Goal: Task Accomplishment & Management: Complete application form

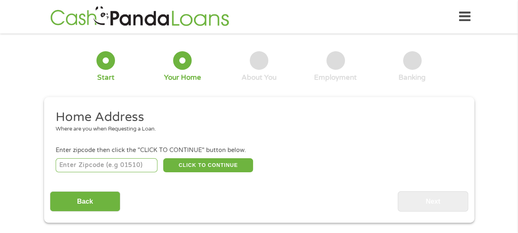
click at [126, 160] on input "number" at bounding box center [107, 165] width 102 height 14
type input "47331"
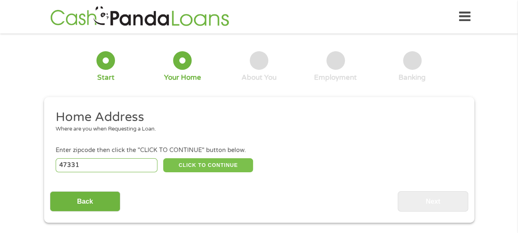
click at [198, 164] on button "CLICK TO CONTINUE" at bounding box center [208, 165] width 90 height 14
type input "47331"
type input "[GEOGRAPHIC_DATA]"
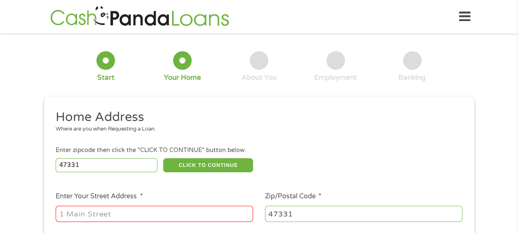
click at [195, 212] on input "Enter Your Street Address *" at bounding box center [155, 213] width 198 height 16
type input "[STREET_ADDRESS][US_STATE]"
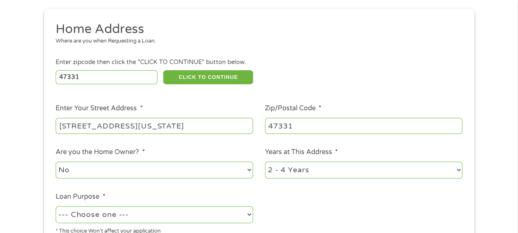
scroll to position [132, 0]
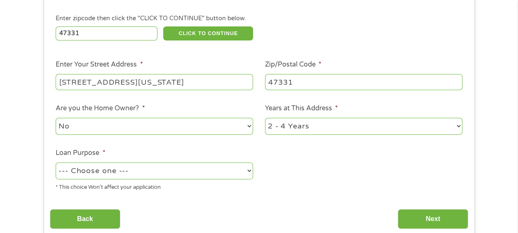
drag, startPoint x: 353, startPoint y: 124, endPoint x: 318, endPoint y: 160, distance: 49.9
click at [318, 160] on ul "Home Address Where are you when Requesting a Loan. Enter zipcode then click the…" at bounding box center [259, 87] width 419 height 220
click at [365, 120] on select "1 Year or less 1 - 2 Years 2 - 4 Years Over 4 Years" at bounding box center [364, 126] width 198 height 17
select select "60months"
click at [265, 118] on select "1 Year or less 1 - 2 Years 2 - 4 Years Over 4 Years" at bounding box center [364, 126] width 198 height 17
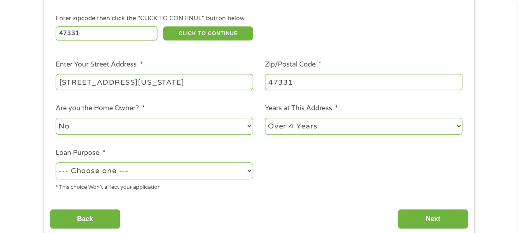
click at [208, 127] on select "No Yes" at bounding box center [155, 126] width 198 height 17
select select "yes"
click at [56, 118] on select "No Yes" at bounding box center [155, 126] width 198 height 17
click at [195, 170] on select "--- Choose one --- Pay Bills Debt Consolidation Home Improvement Major Purchase…" at bounding box center [155, 170] width 198 height 17
select select "other"
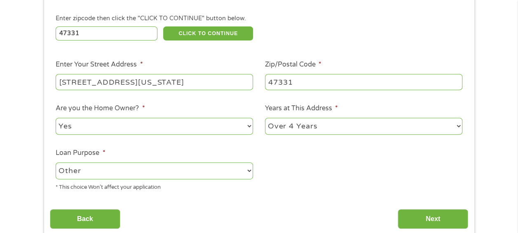
click at [56, 162] on select "--- Choose one --- Pay Bills Debt Consolidation Home Improvement Major Purchase…" at bounding box center [155, 170] width 198 height 17
click at [431, 212] on input "Next" at bounding box center [433, 219] width 71 height 20
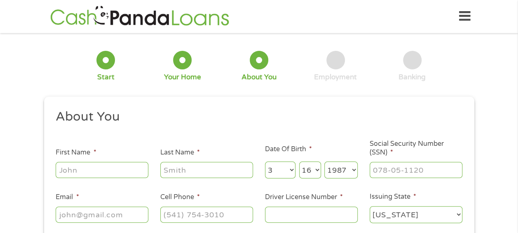
scroll to position [0, 0]
type input "___-__-____"
click at [431, 172] on input "___-__-____" at bounding box center [416, 170] width 93 height 16
click at [430, 172] on input "___-__-____" at bounding box center [416, 170] width 93 height 16
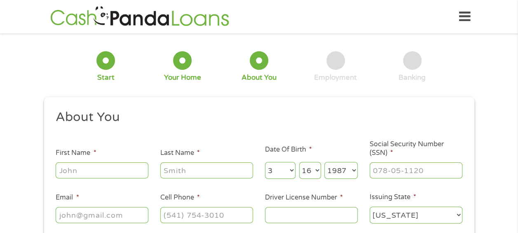
click at [87, 172] on input "First Name *" at bounding box center [102, 170] width 93 height 16
type input "[PERSON_NAME]"
type input "[EMAIL_ADDRESS][DOMAIN_NAME]"
type input "[PHONE_NUMBER]"
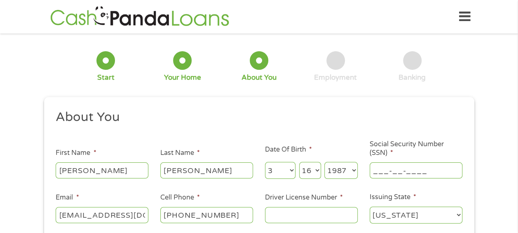
click at [396, 169] on input "___-__-____" at bounding box center [416, 170] width 93 height 16
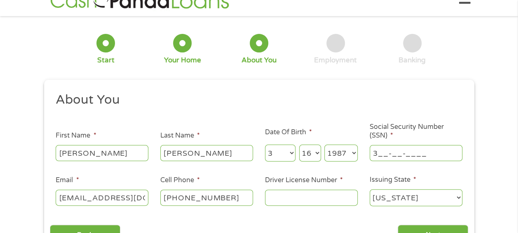
scroll to position [17, 0]
type input "307-98-1899"
click at [319, 202] on input "Driver License Number *" at bounding box center [311, 197] width 93 height 16
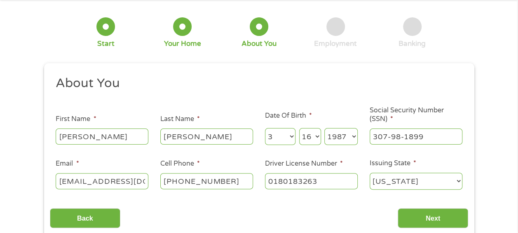
scroll to position [50, 0]
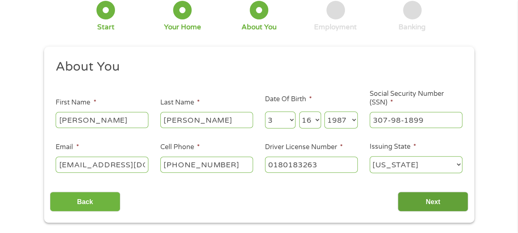
type input "0180183263"
click at [404, 198] on input "Next" at bounding box center [433, 201] width 71 height 20
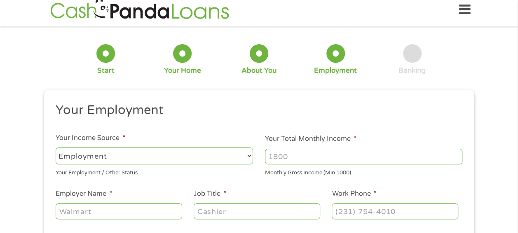
scroll to position [0, 0]
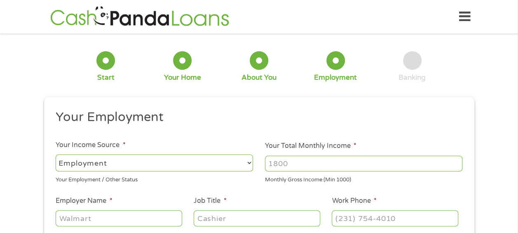
click at [201, 163] on select "--- Choose one --- Employment [DEMOGRAPHIC_DATA] Benefits" at bounding box center [155, 162] width 198 height 17
click at [56, 154] on select "--- Choose one --- Employment [DEMOGRAPHIC_DATA] Benefits" at bounding box center [155, 162] width 198 height 17
click at [292, 167] on input "Your Total Monthly Income *" at bounding box center [364, 163] width 198 height 16
type input "7200"
click at [168, 220] on input "Employer Name *" at bounding box center [119, 218] width 126 height 16
